Goal: Navigation & Orientation: Locate item on page

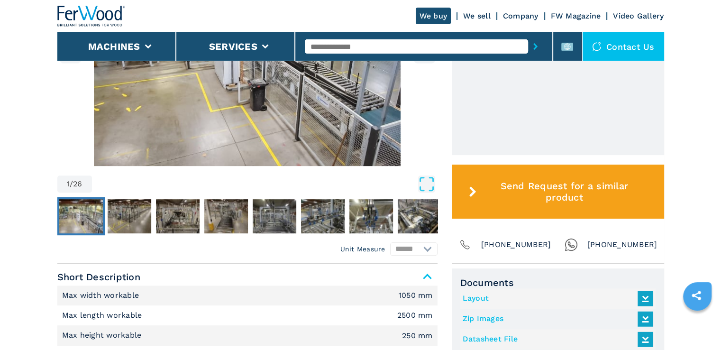
scroll to position [237, 0]
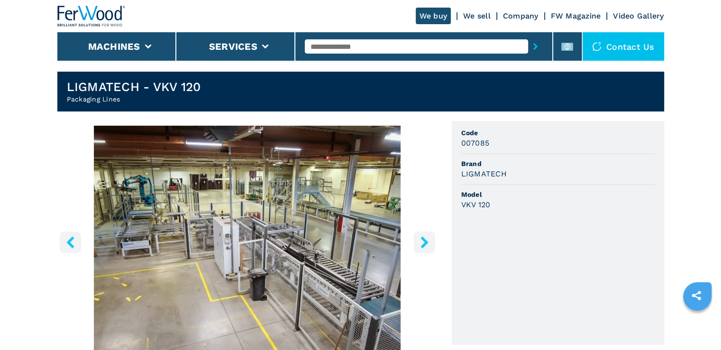
click at [423, 236] on icon "right-button" at bounding box center [425, 242] width 8 height 12
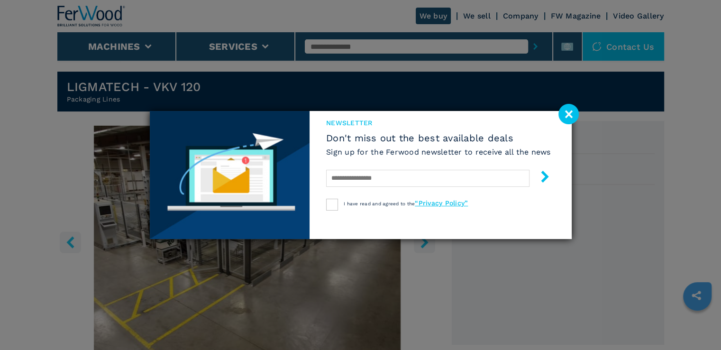
click at [569, 115] on image at bounding box center [569, 114] width 20 height 20
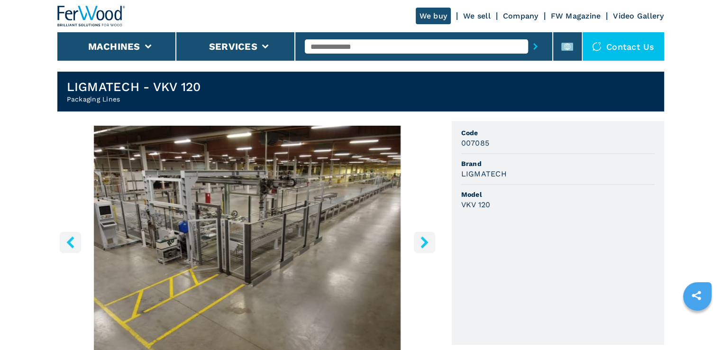
click at [419, 236] on icon "right-button" at bounding box center [425, 242] width 12 height 12
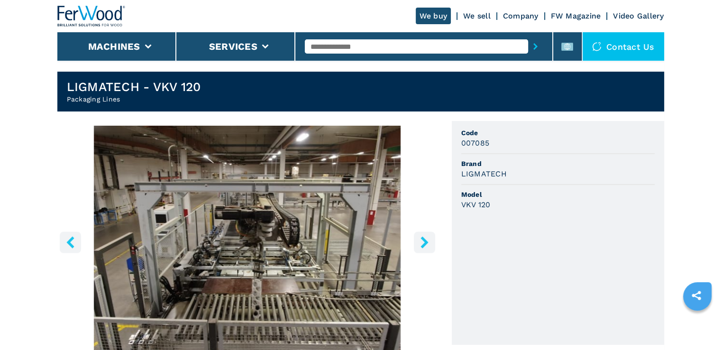
click at [419, 236] on icon "right-button" at bounding box center [425, 242] width 12 height 12
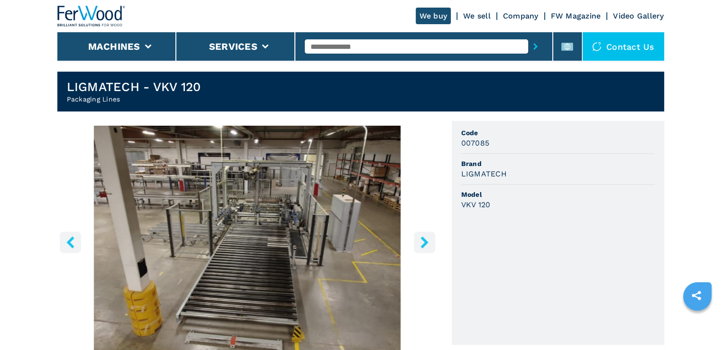
click at [430, 236] on icon "right-button" at bounding box center [425, 242] width 12 height 12
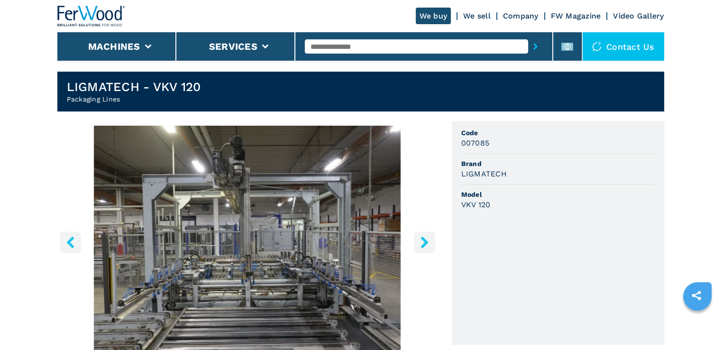
click at [425, 236] on icon "right-button" at bounding box center [425, 242] width 8 height 12
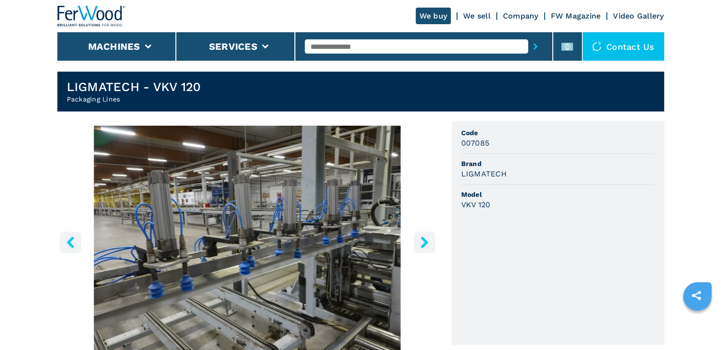
click at [425, 236] on icon "right-button" at bounding box center [425, 242] width 8 height 12
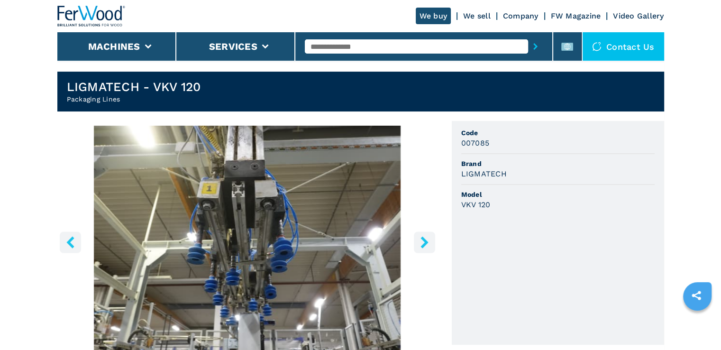
click at [425, 236] on icon "right-button" at bounding box center [425, 242] width 8 height 12
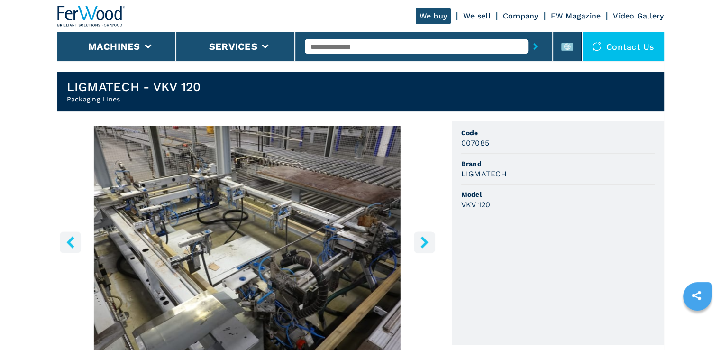
click at [425, 236] on icon "right-button" at bounding box center [425, 242] width 8 height 12
